Goal: Check status

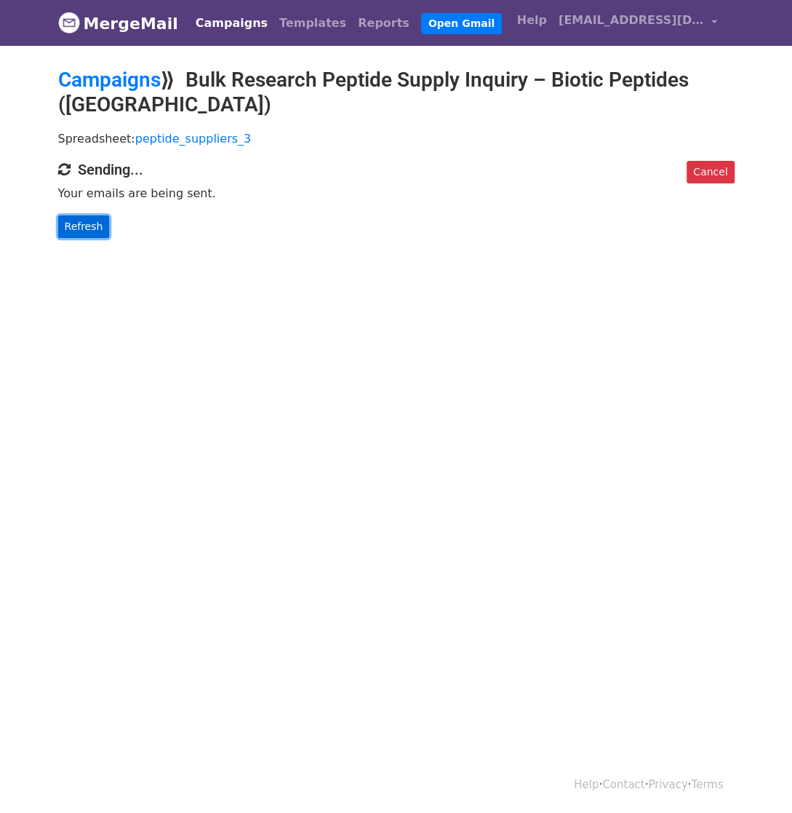
click at [88, 223] on link "Refresh" at bounding box center [84, 226] width 52 height 23
click at [84, 223] on link "Refresh" at bounding box center [84, 226] width 52 height 23
click at [83, 223] on link "Refresh" at bounding box center [84, 226] width 52 height 23
click at [84, 233] on link "Refresh" at bounding box center [84, 226] width 52 height 23
